Goal: Information Seeking & Learning: Learn about a topic

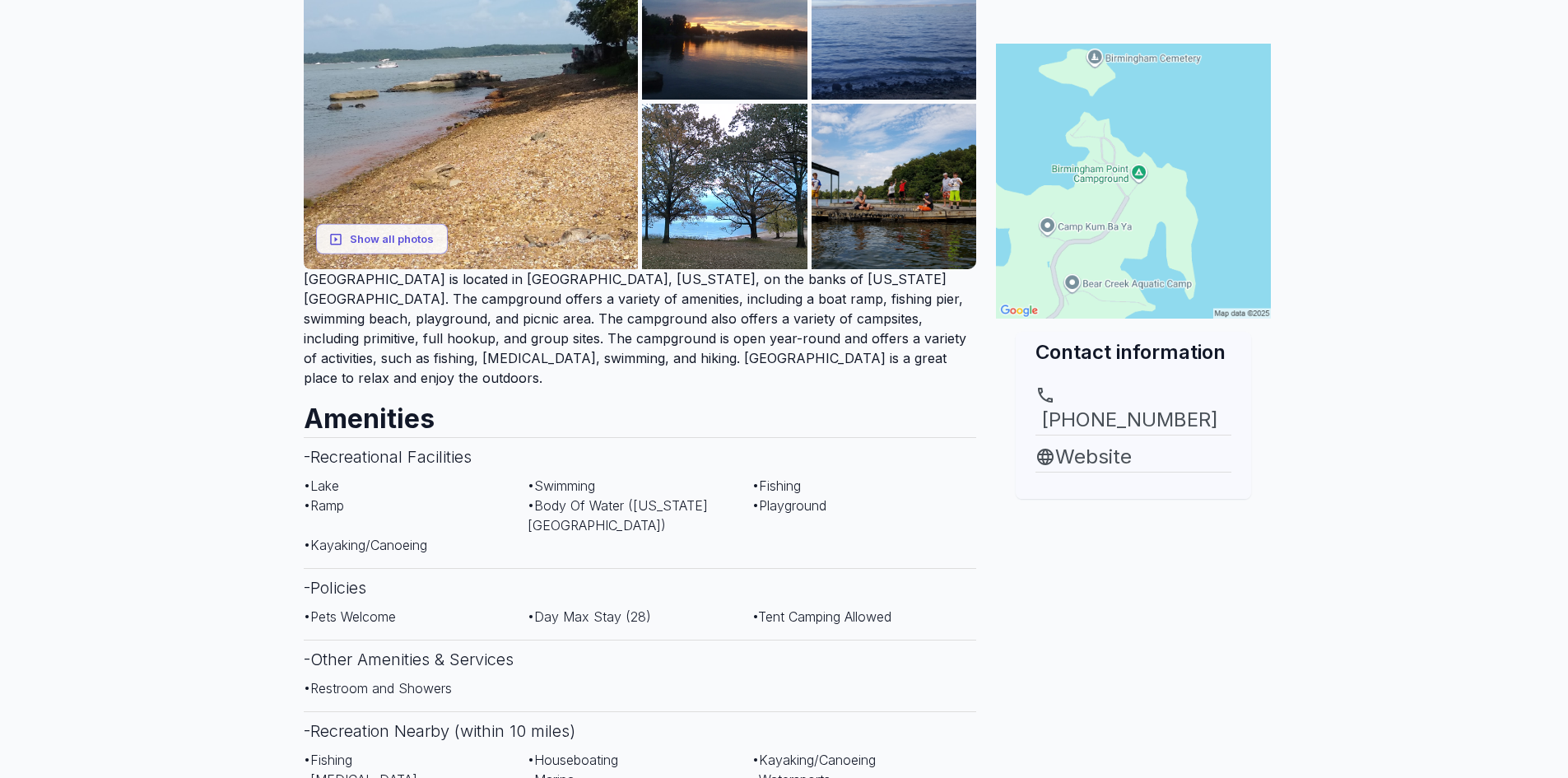
scroll to position [329, 0]
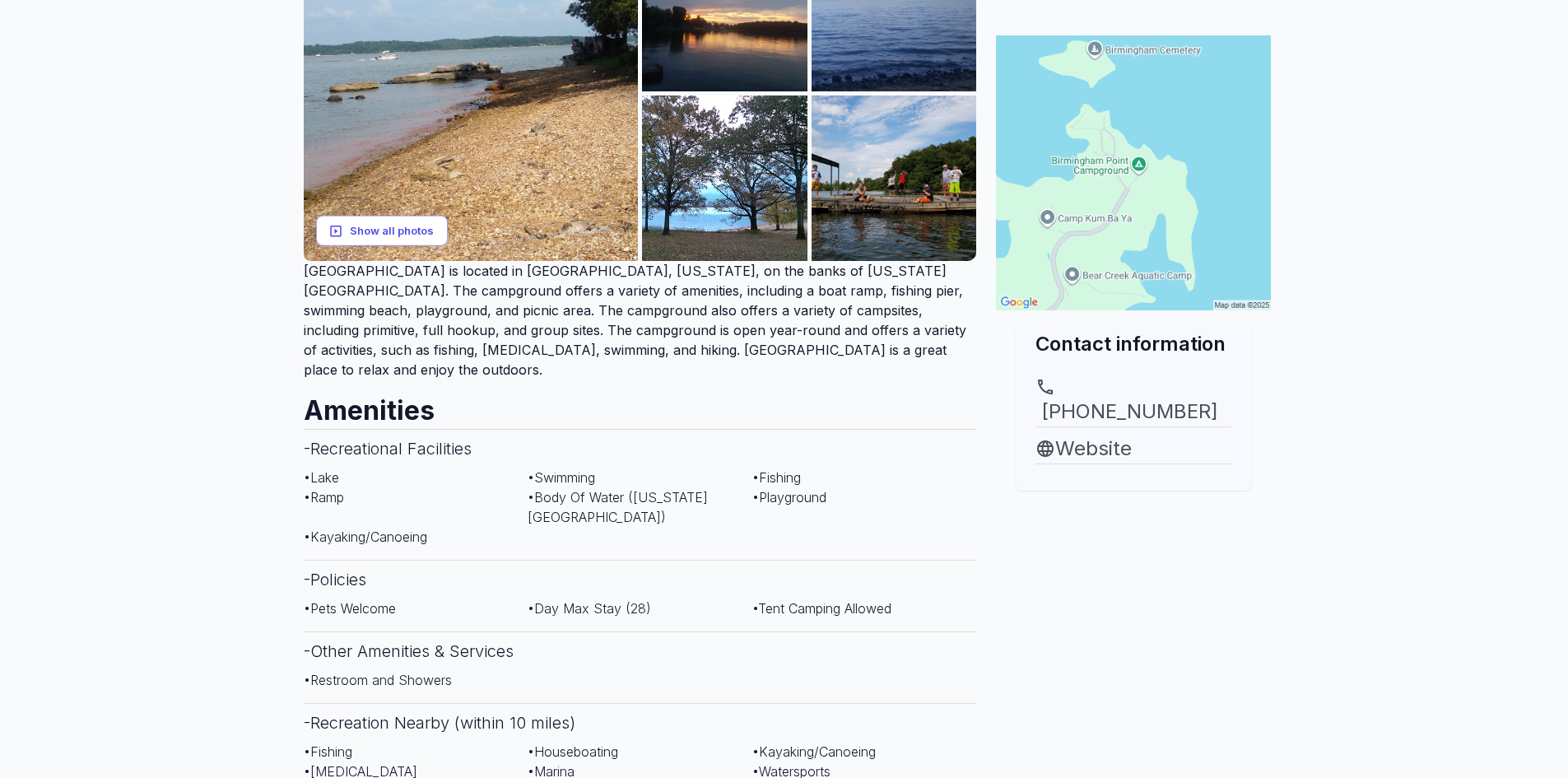
click at [358, 226] on button "Show all photos" at bounding box center [382, 231] width 132 height 31
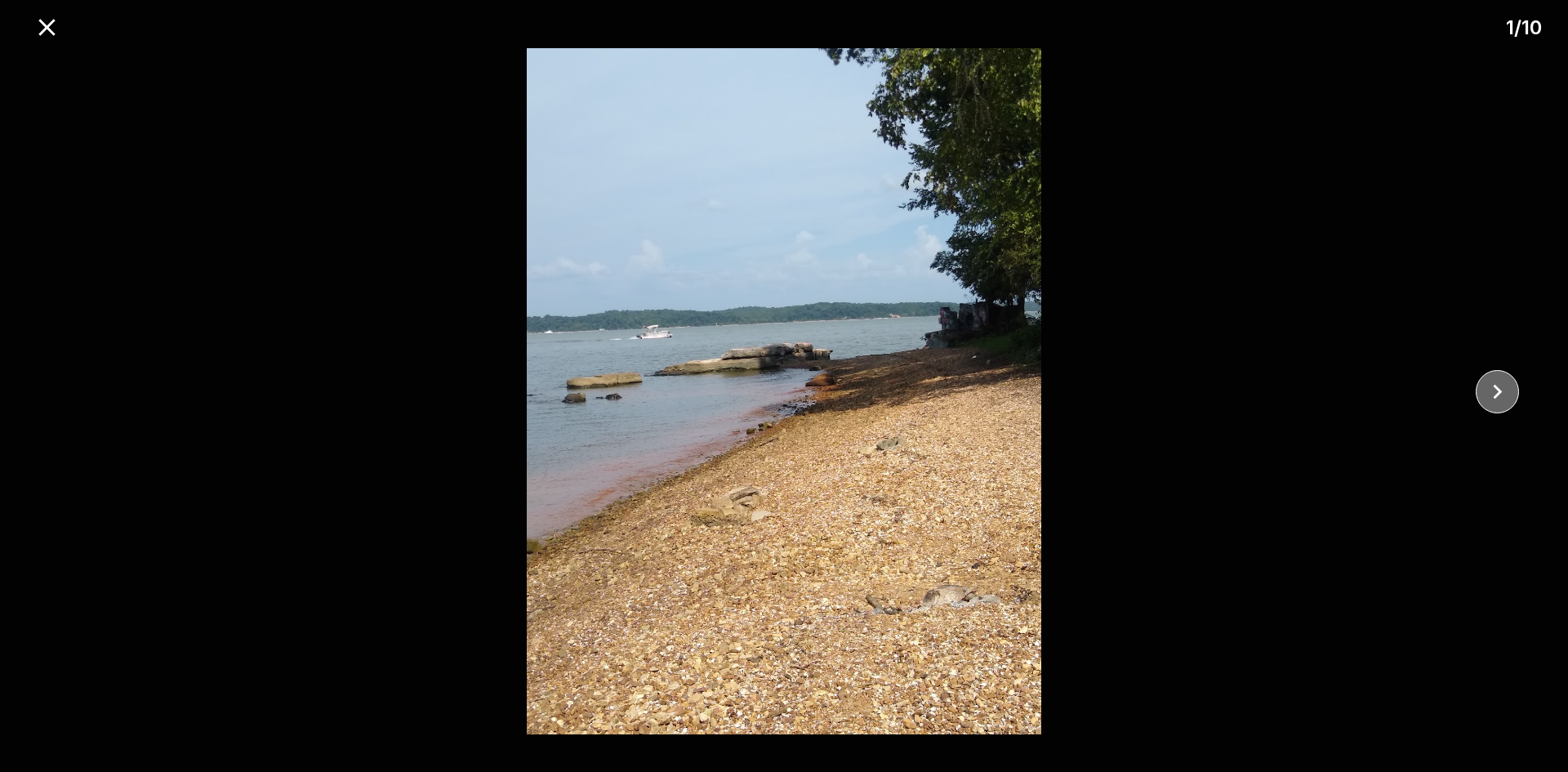
click at [1513, 391] on button "close" at bounding box center [1497, 391] width 43 height 43
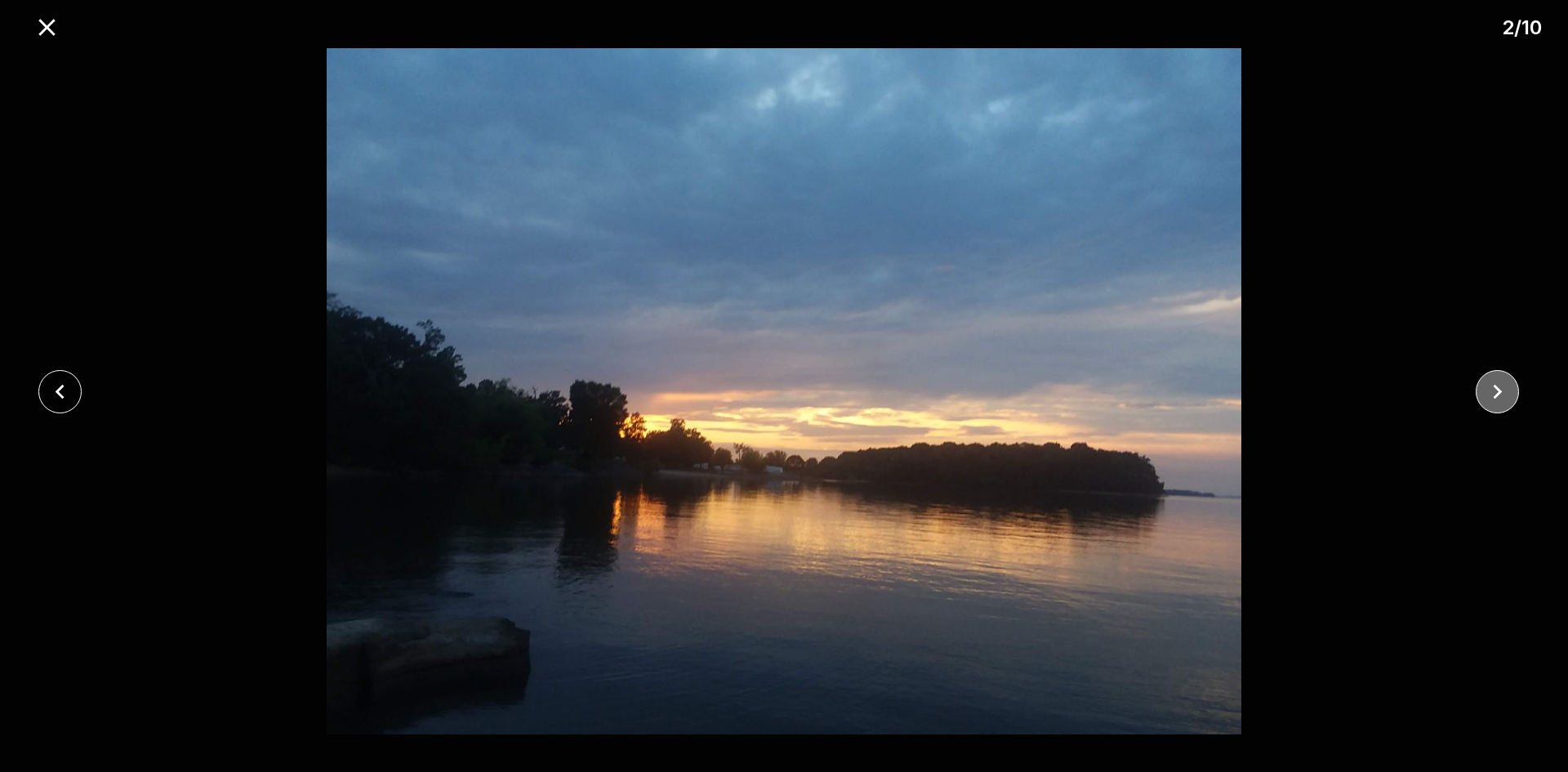
click at [1513, 391] on button "close" at bounding box center [1497, 391] width 43 height 43
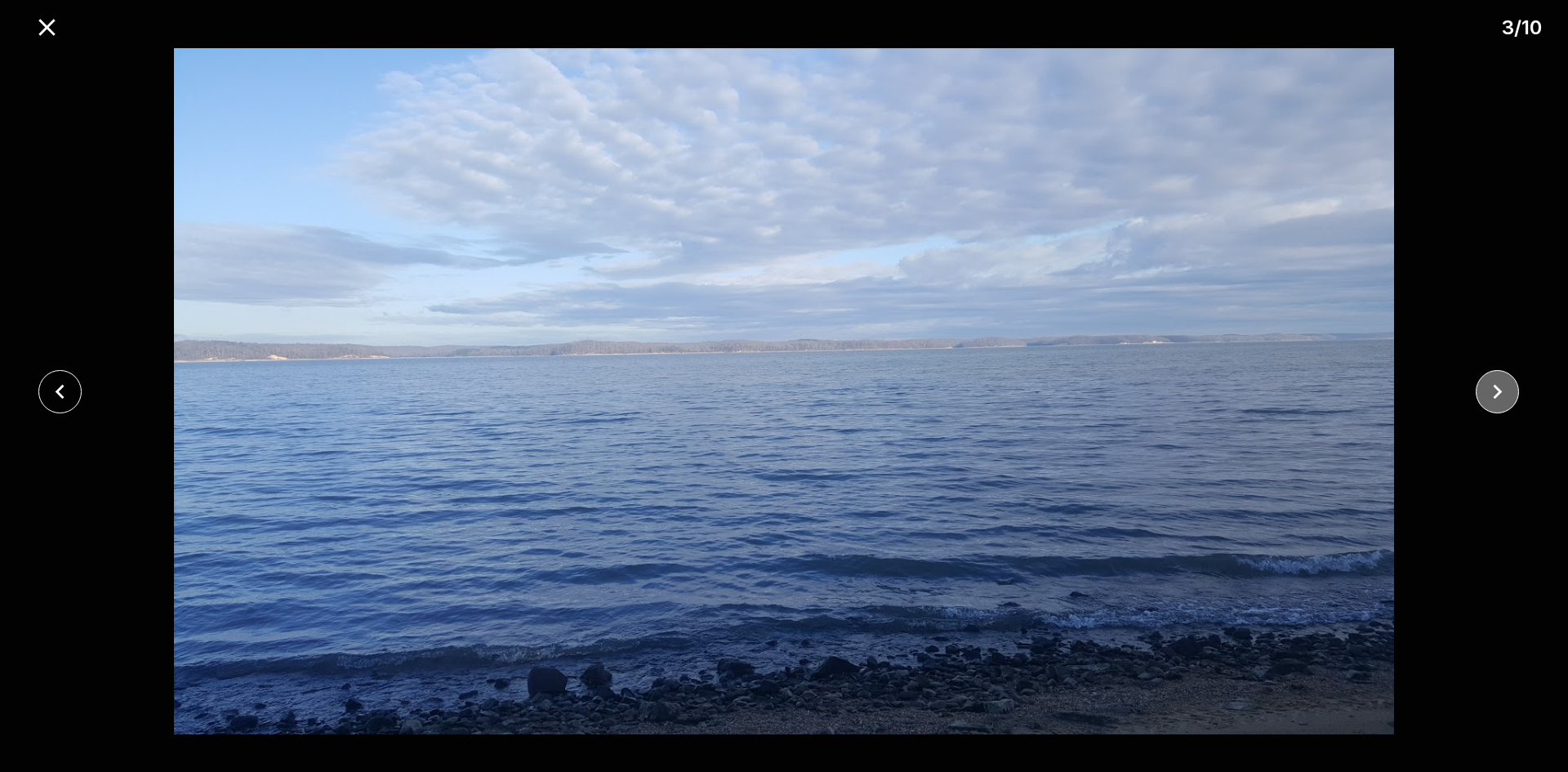
click at [1513, 391] on button "close" at bounding box center [1497, 391] width 43 height 43
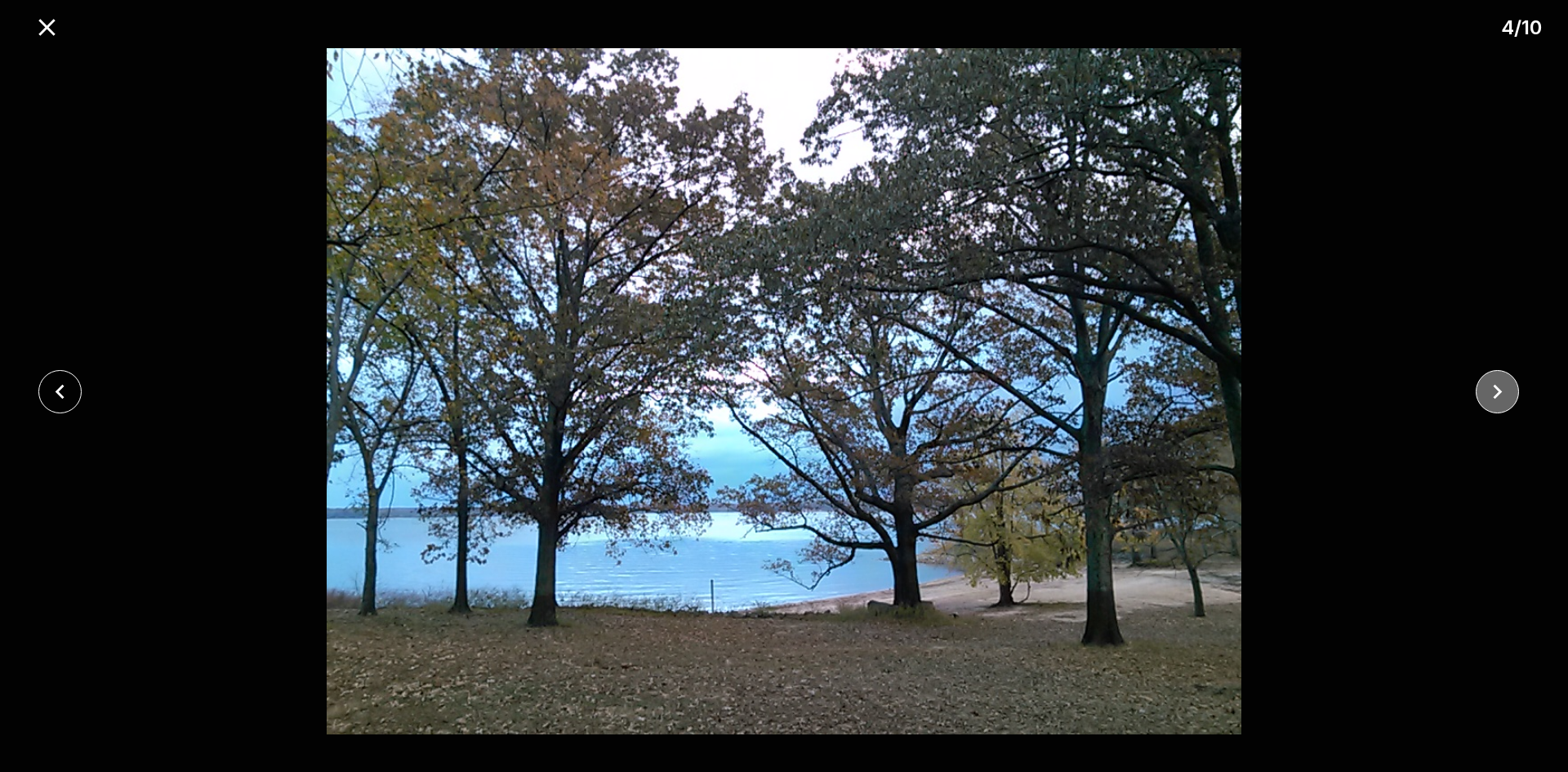
click at [1513, 391] on button "close" at bounding box center [1497, 391] width 43 height 43
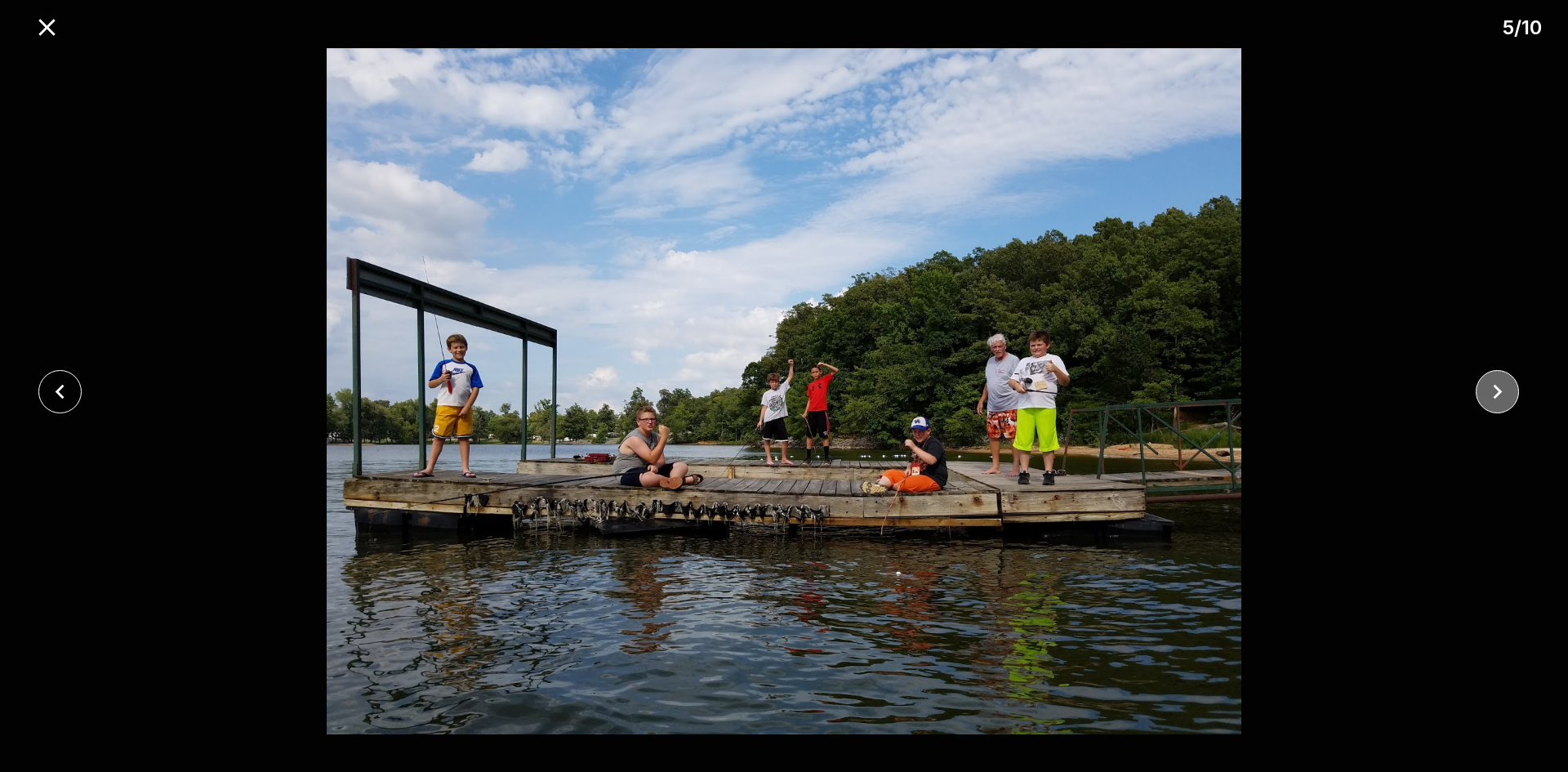
click at [1513, 391] on button "close" at bounding box center [1497, 391] width 43 height 43
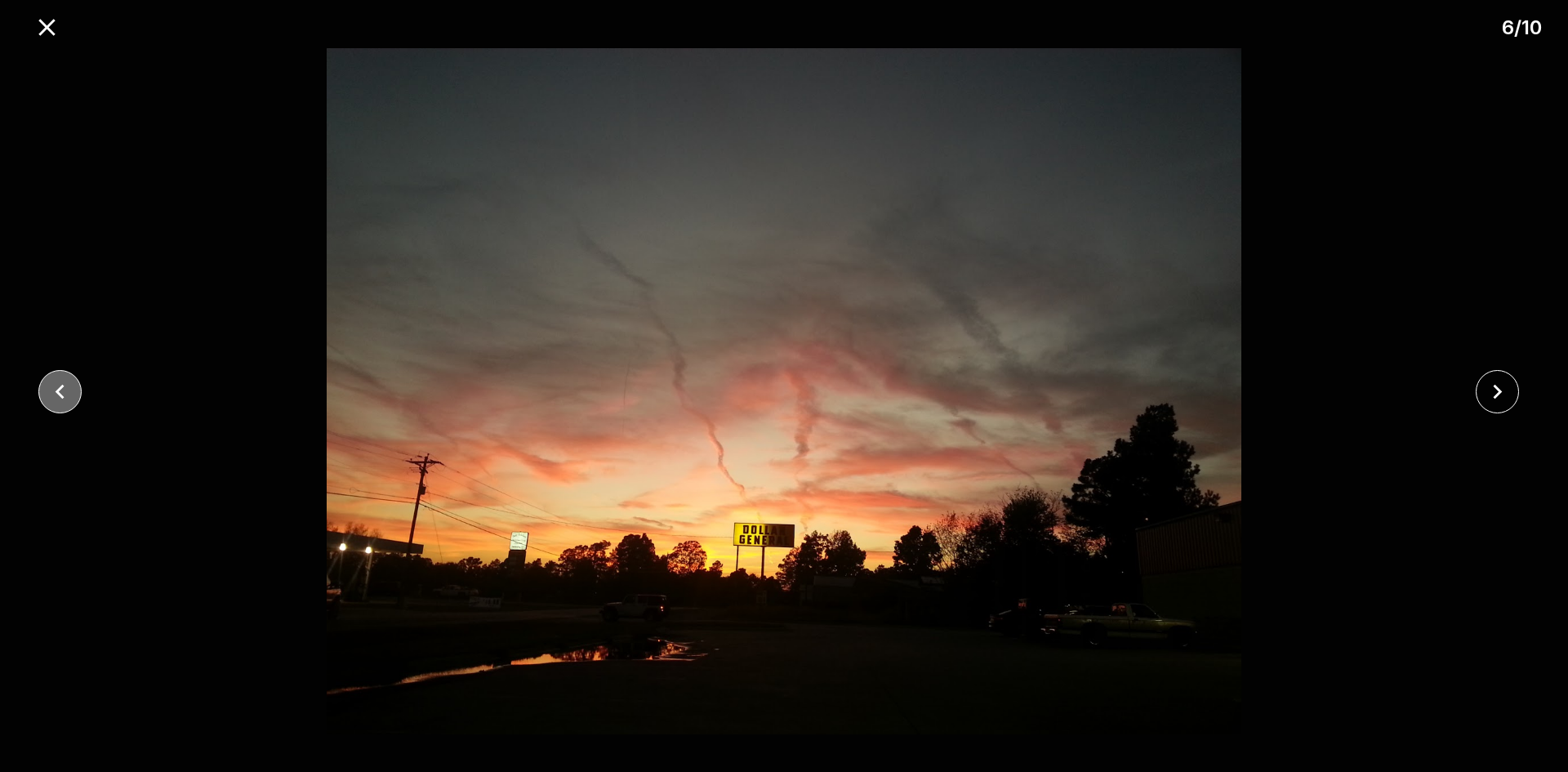
click at [68, 385] on icon "close" at bounding box center [60, 391] width 29 height 29
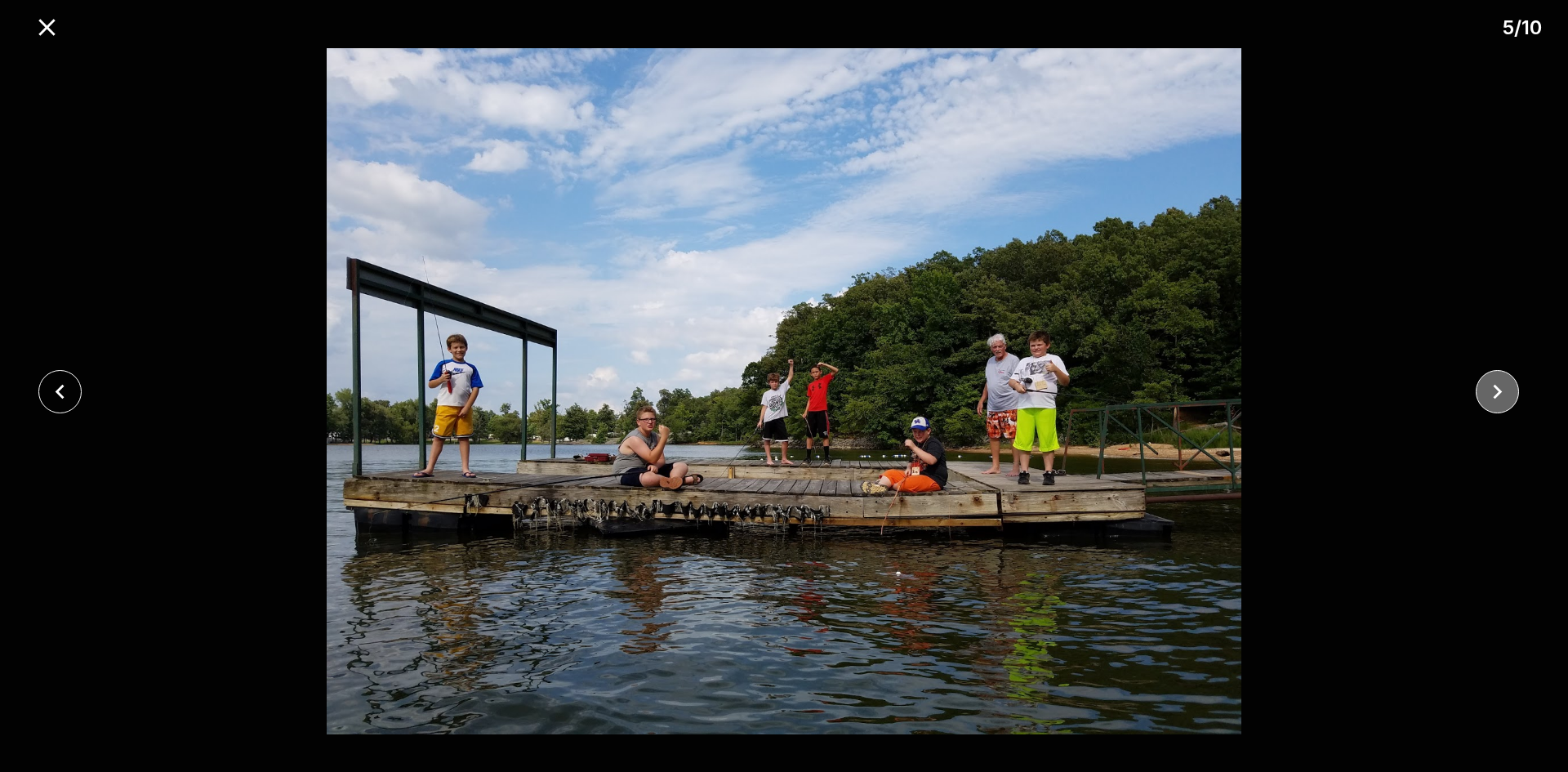
click at [1495, 399] on icon "close" at bounding box center [1497, 391] width 29 height 29
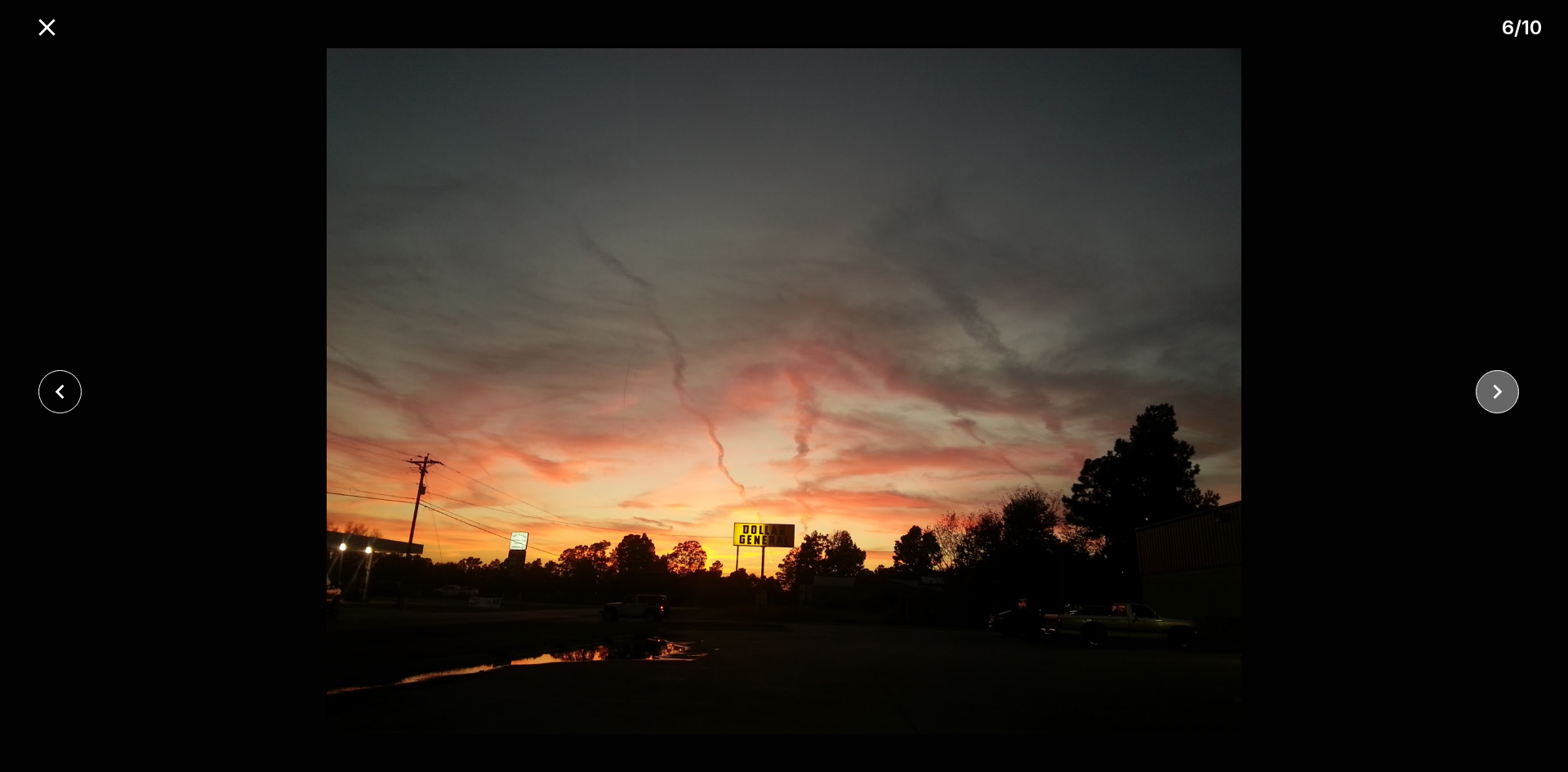
click at [1495, 399] on icon "close" at bounding box center [1497, 391] width 29 height 29
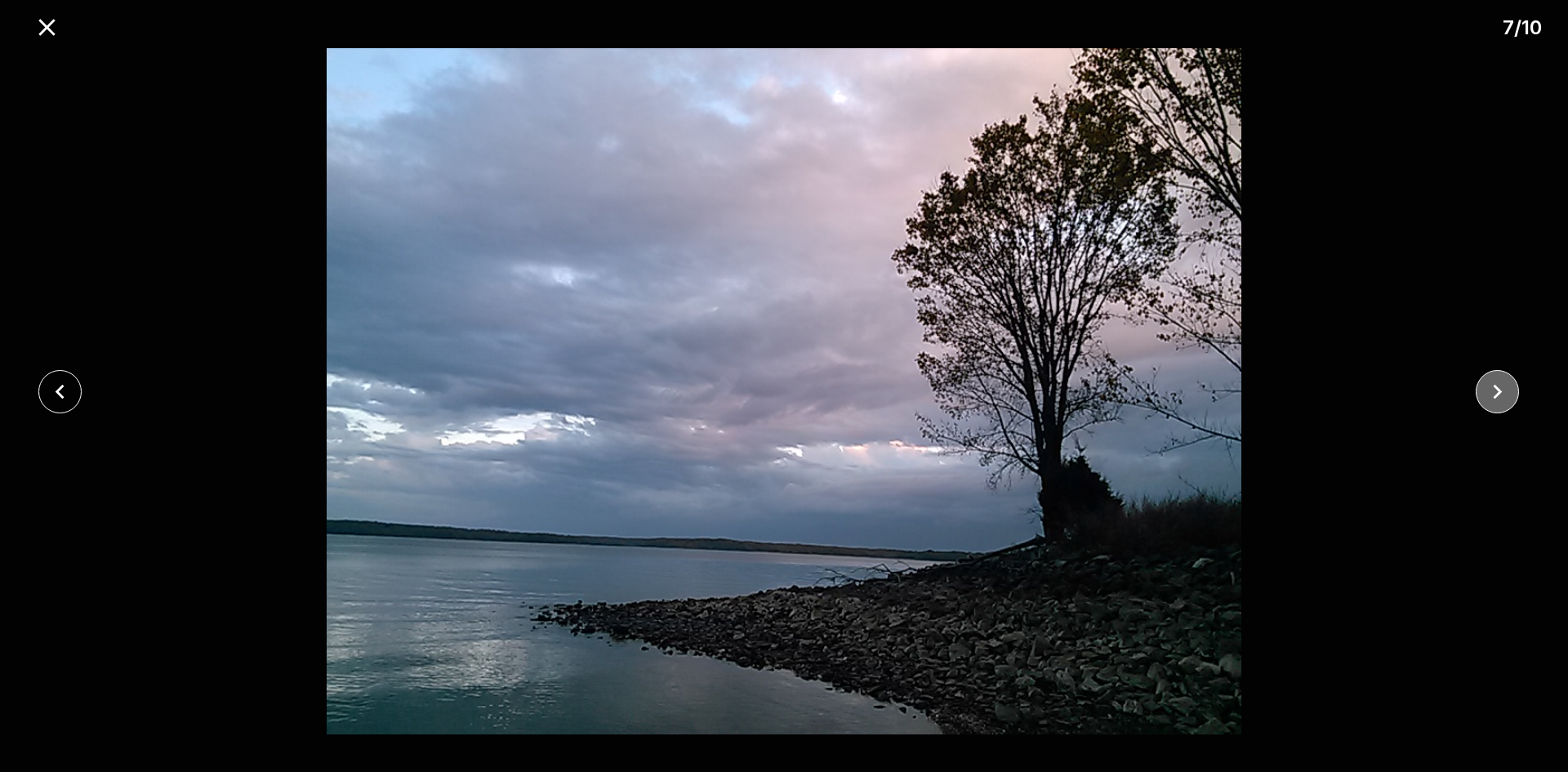
click at [1495, 399] on icon "close" at bounding box center [1497, 391] width 29 height 29
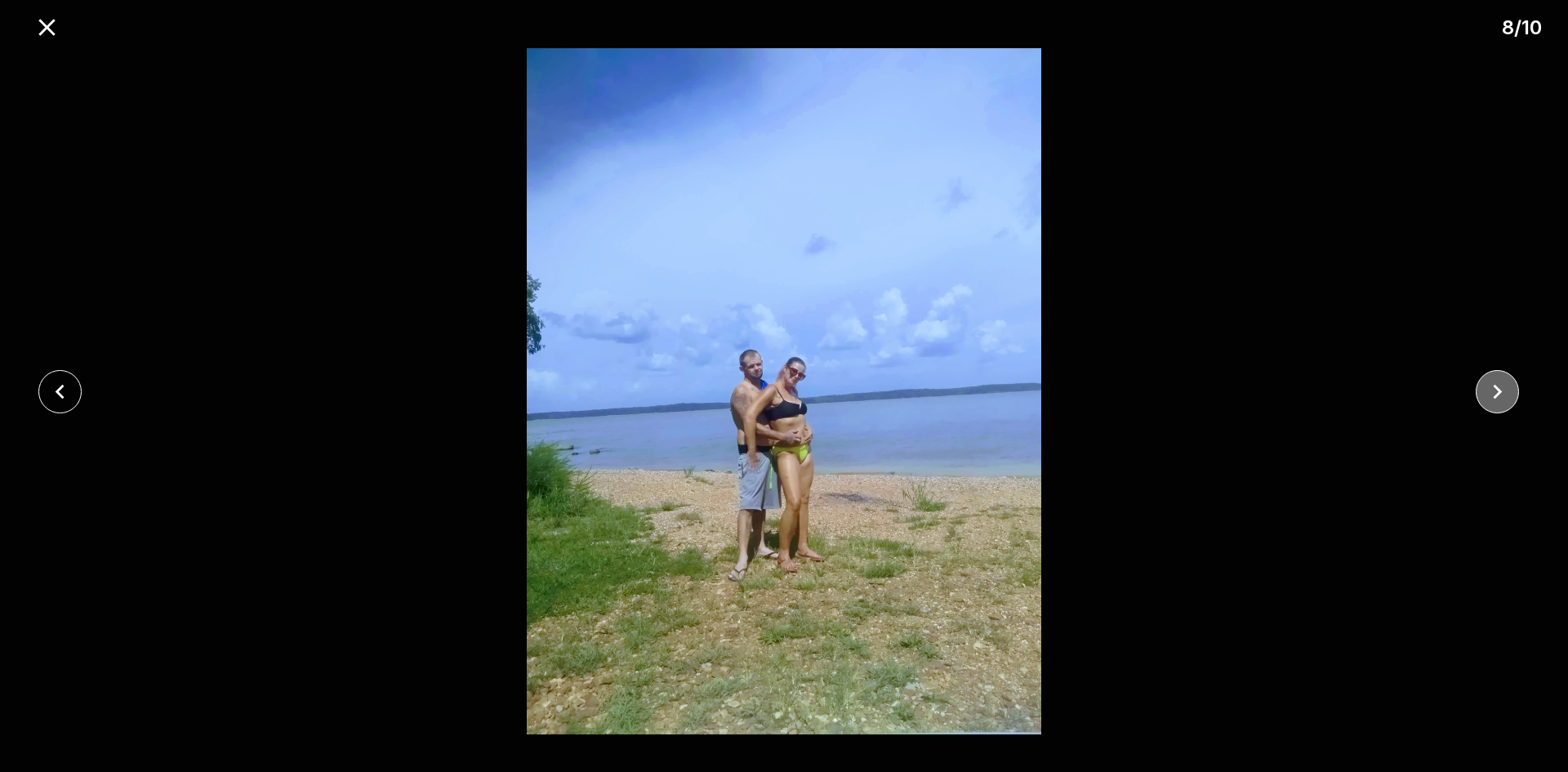
click at [1495, 399] on icon "close" at bounding box center [1497, 391] width 29 height 29
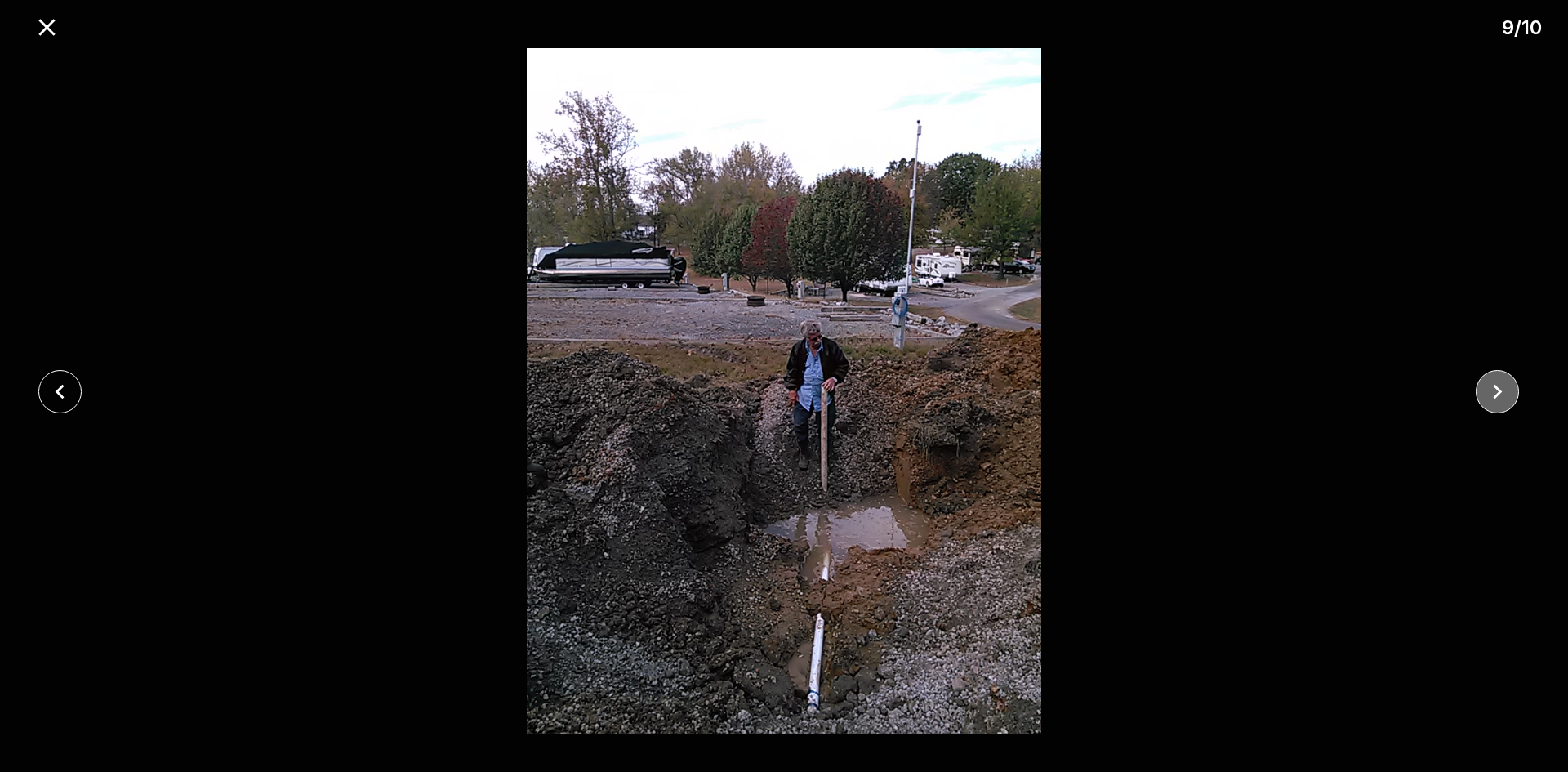
click at [1495, 399] on icon "close" at bounding box center [1497, 391] width 29 height 29
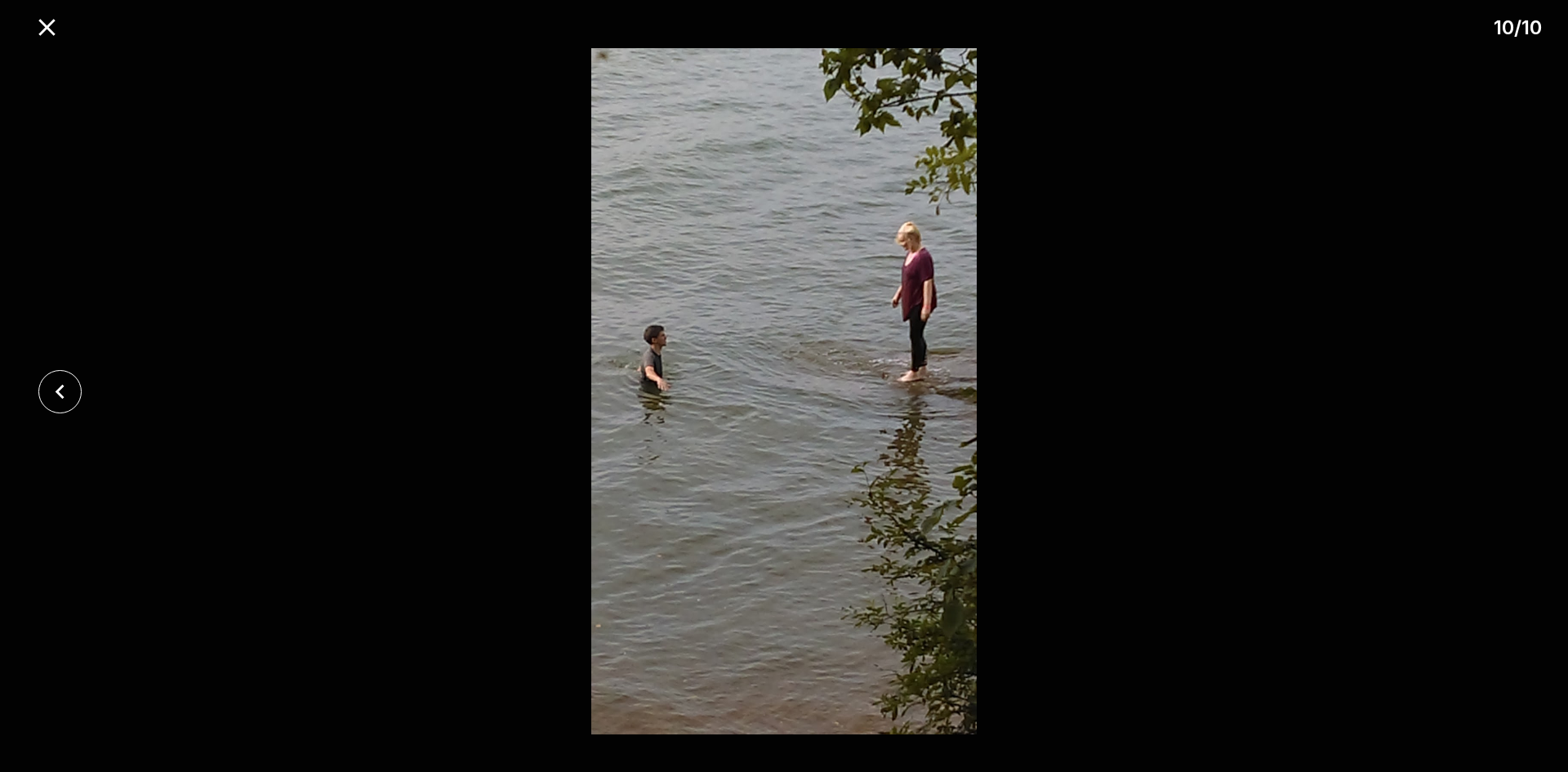
click at [1492, 406] on div at bounding box center [784, 391] width 1568 height 686
click at [1486, 366] on div at bounding box center [784, 391] width 1568 height 686
click at [33, 28] on icon "close" at bounding box center [47, 28] width 29 height 29
